Goal: Task Accomplishment & Management: Use online tool/utility

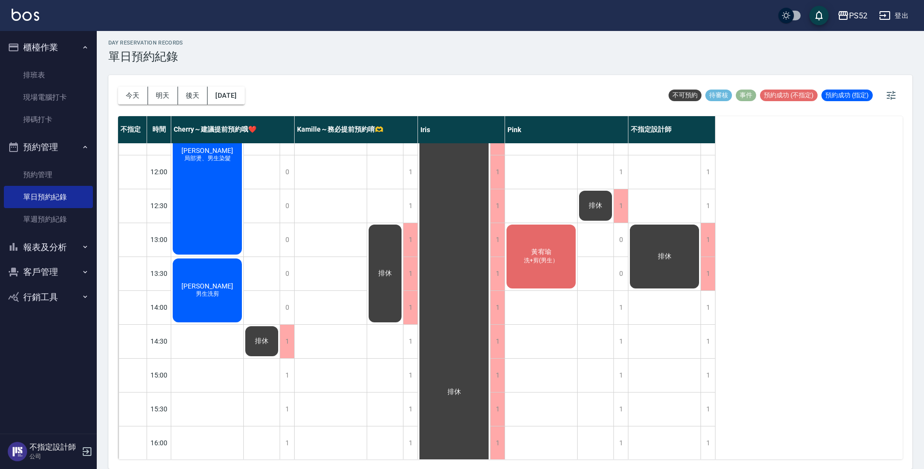
scroll to position [98, 0]
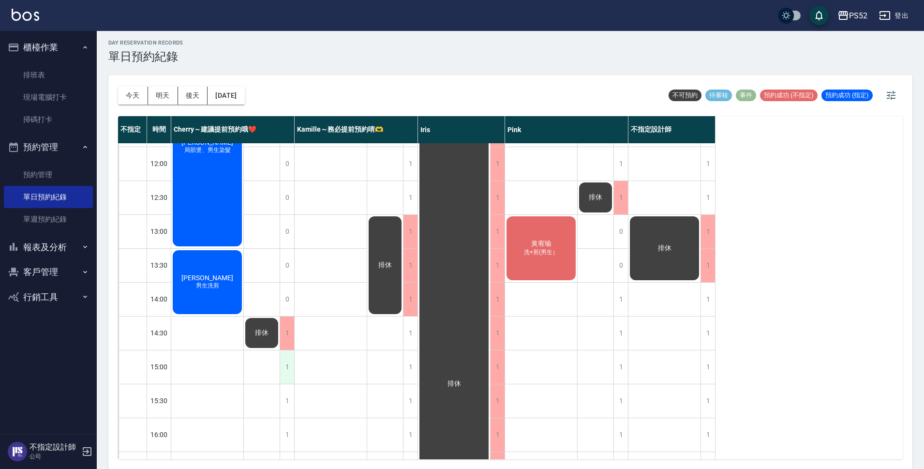
click at [289, 363] on div "1" at bounding box center [287, 366] width 15 height 33
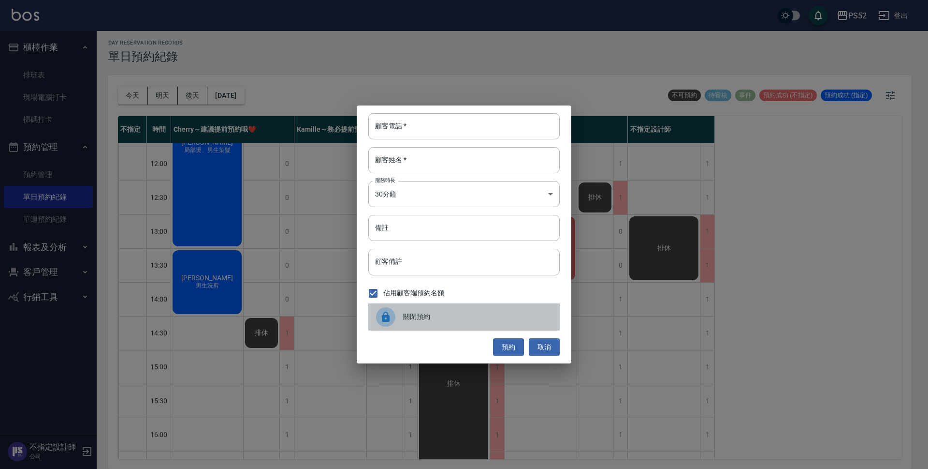
click at [399, 319] on div at bounding box center [389, 316] width 27 height 19
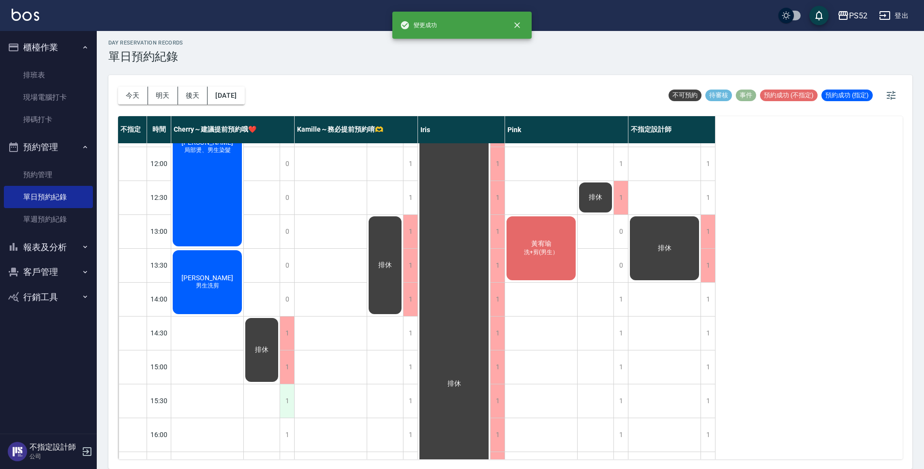
click at [283, 385] on div "1" at bounding box center [287, 400] width 15 height 33
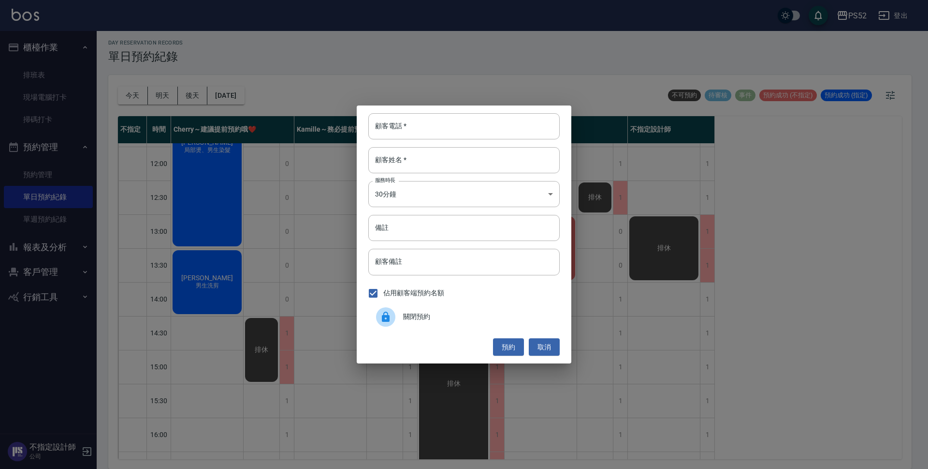
click at [417, 320] on span "關閉預約" at bounding box center [477, 316] width 149 height 10
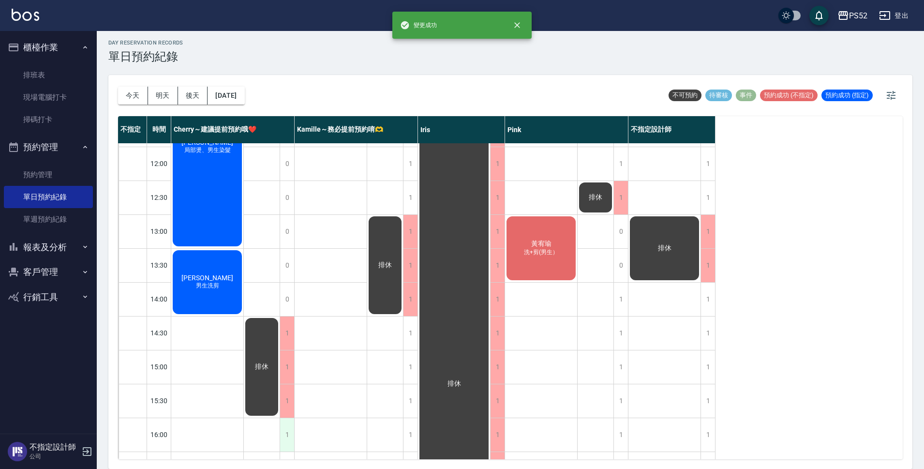
click at [286, 428] on div "1" at bounding box center [287, 434] width 15 height 33
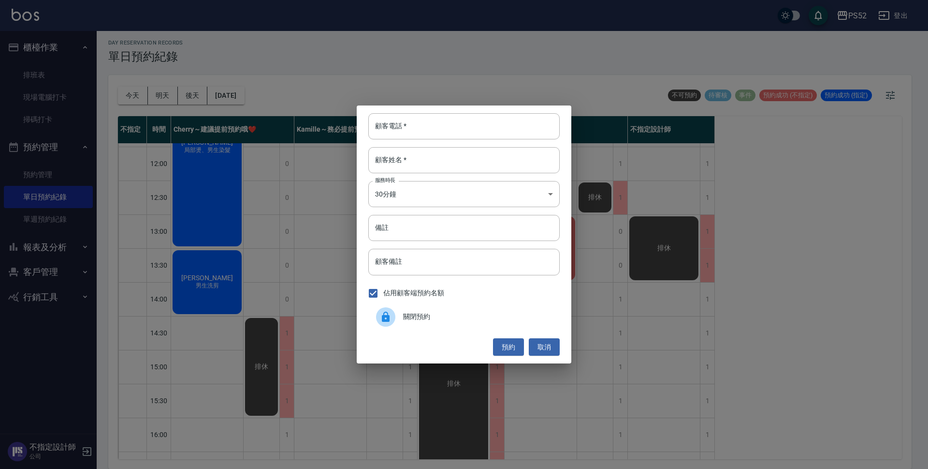
click at [407, 310] on div "關閉預約" at bounding box center [463, 316] width 191 height 27
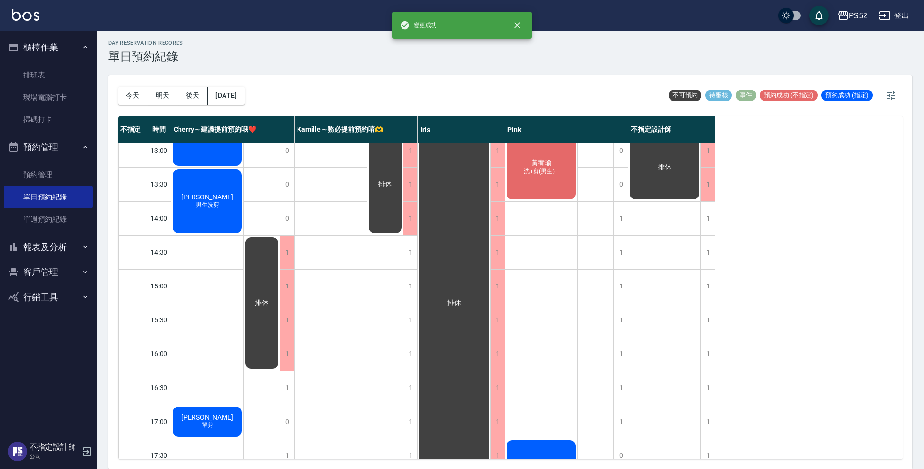
scroll to position [195, 0]
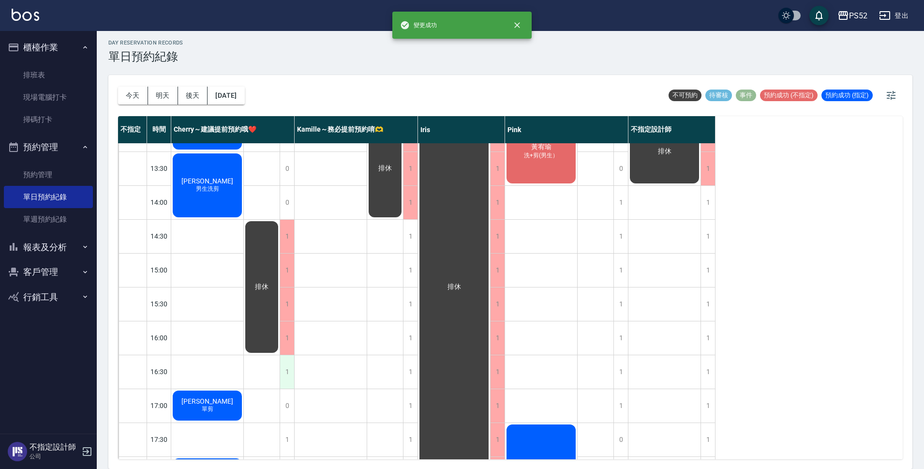
click at [284, 377] on div "1" at bounding box center [287, 371] width 15 height 33
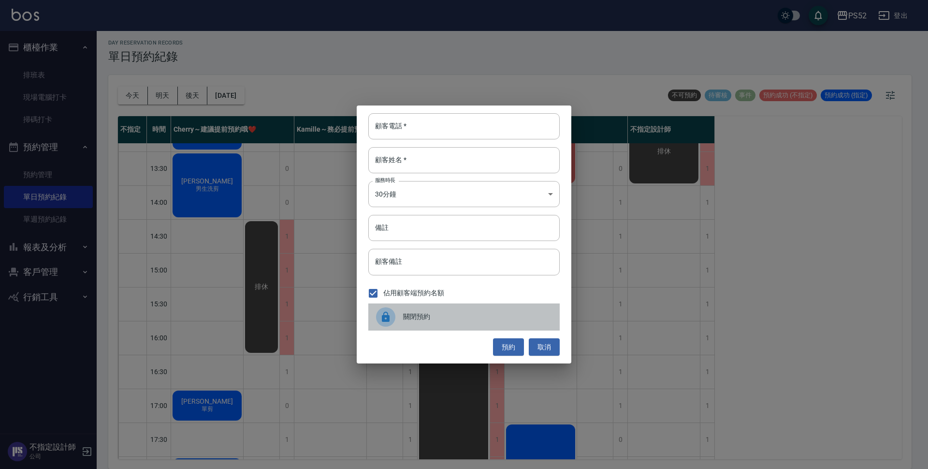
click at [474, 306] on div "關閉預約" at bounding box center [463, 316] width 191 height 27
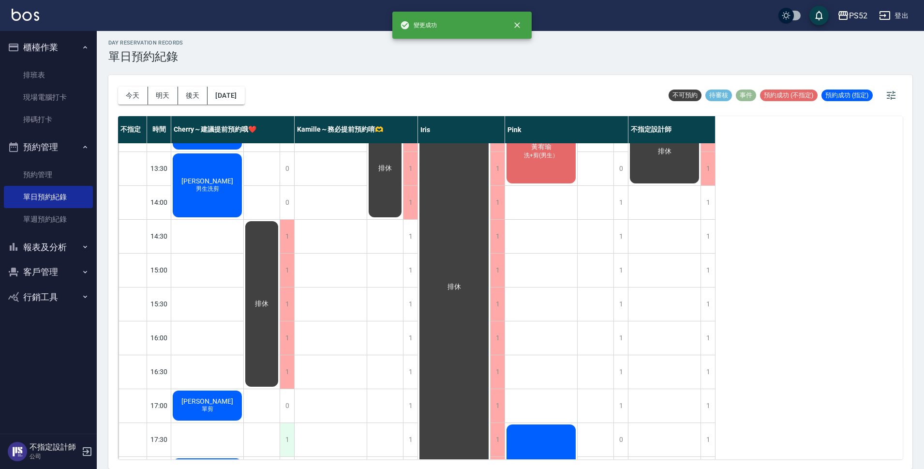
click at [286, 440] on div "1" at bounding box center [287, 439] width 15 height 33
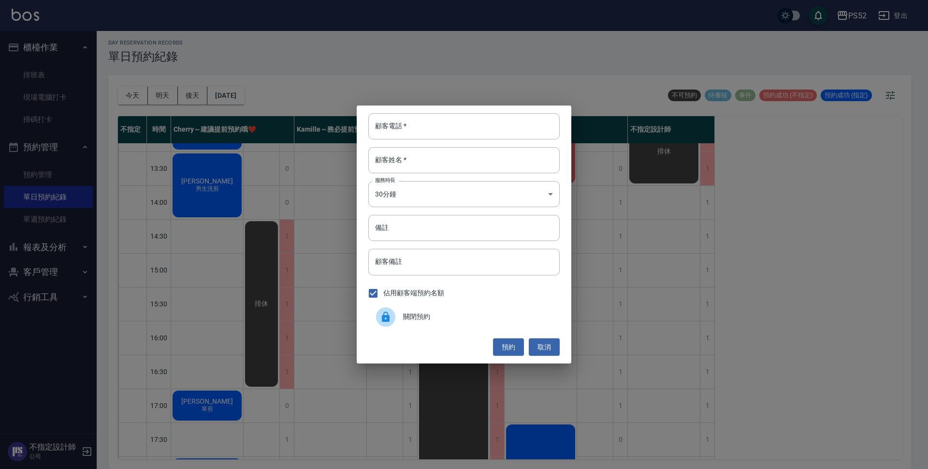
click at [410, 318] on span "關閉預約" at bounding box center [477, 316] width 149 height 10
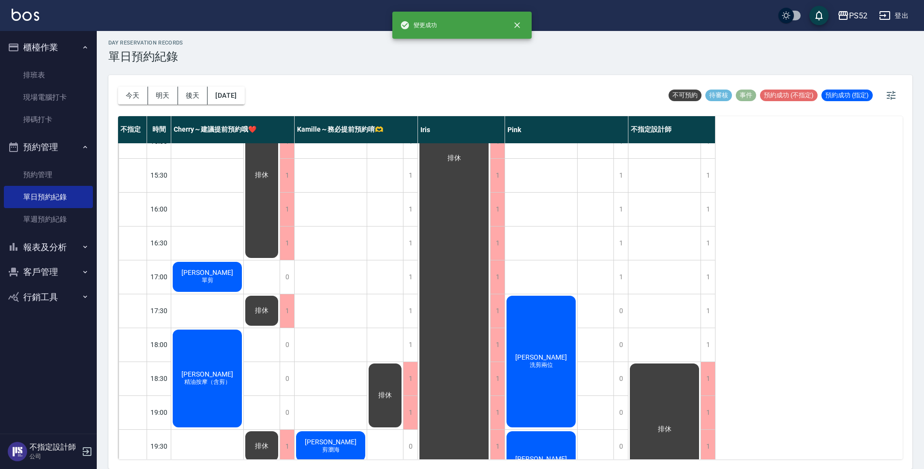
scroll to position [324, 0]
